Goal: Use online tool/utility: Use online tool/utility

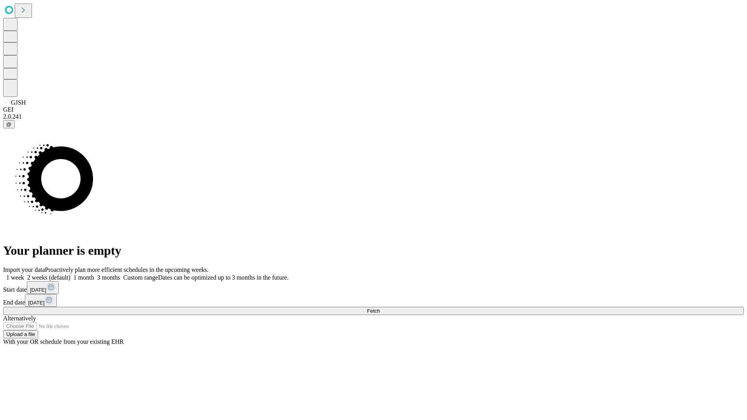
click at [380, 308] on span "Fetch" at bounding box center [373, 311] width 13 height 6
